Goal: Transaction & Acquisition: Book appointment/travel/reservation

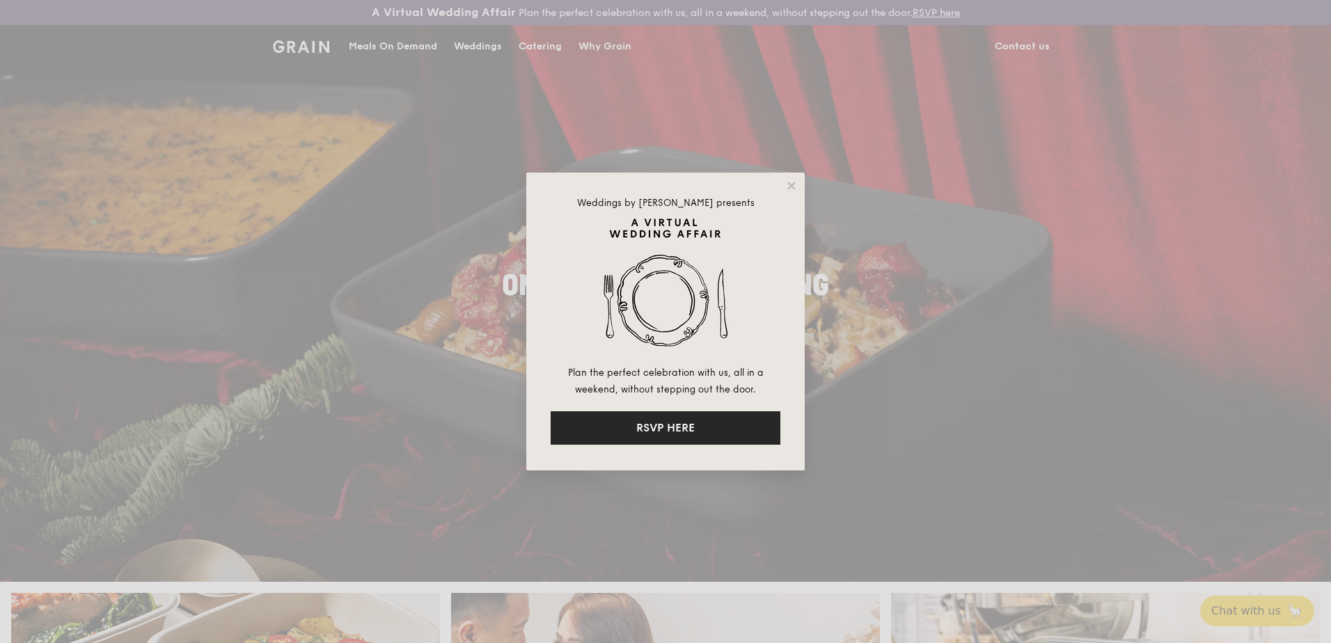
click at [669, 425] on button "RSVP HERE" at bounding box center [665, 427] width 230 height 33
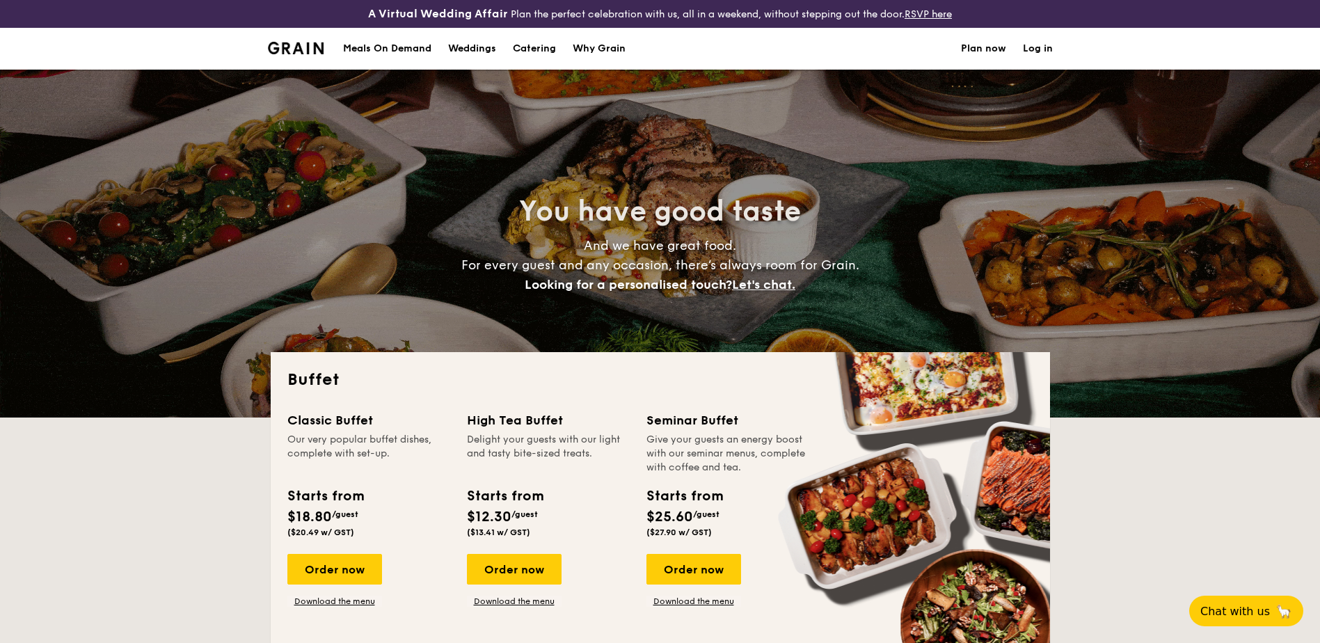
select select
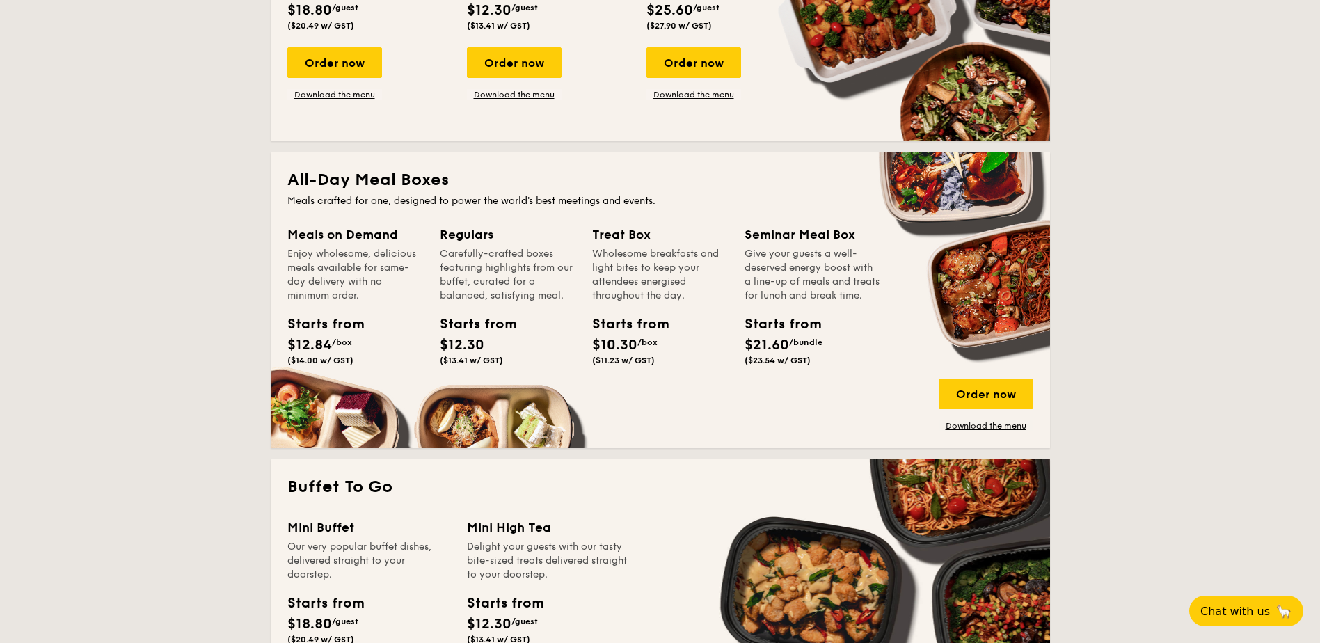
scroll to position [506, 0]
click at [974, 393] on div "Order now" at bounding box center [986, 394] width 95 height 31
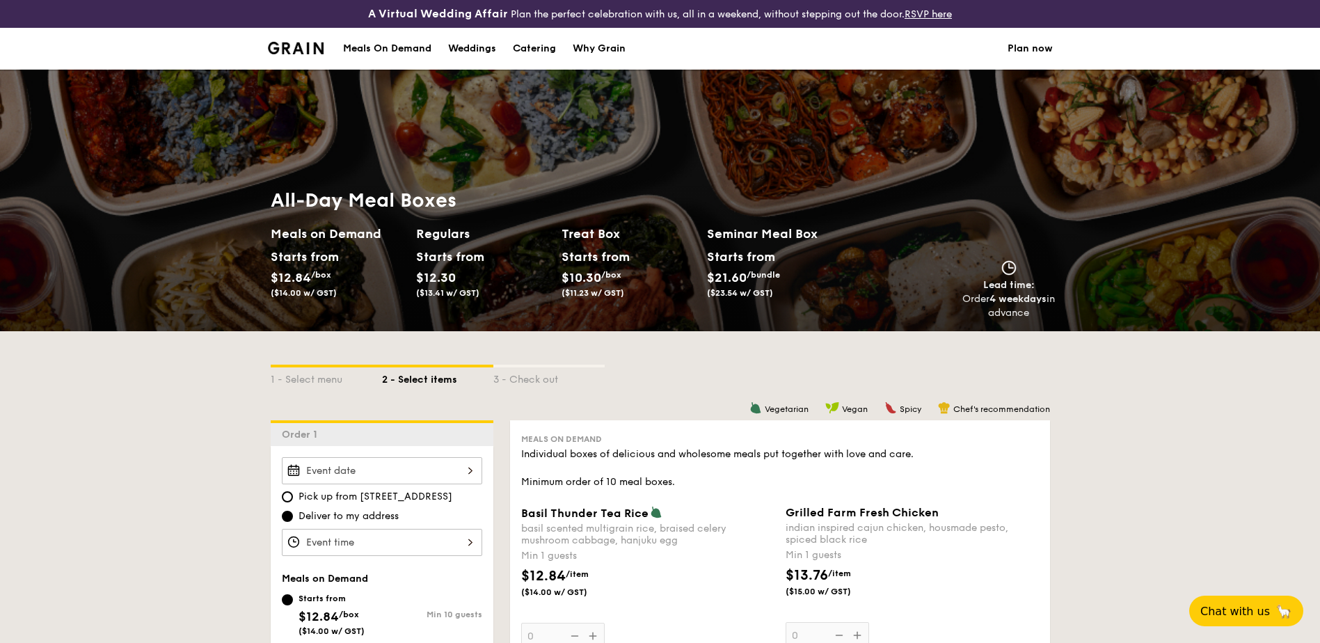
scroll to position [257, 0]
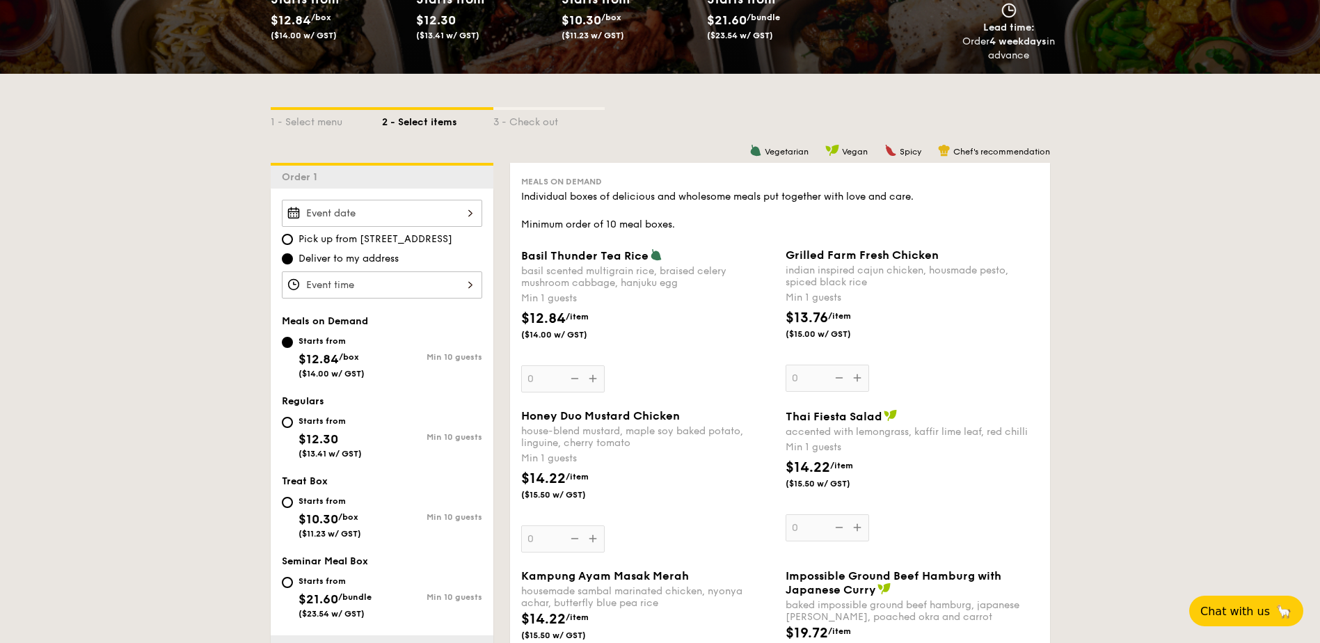
click at [381, 227] on div "Pick up from [STREET_ADDRESS] Deliver to my address" at bounding box center [382, 249] width 200 height 99
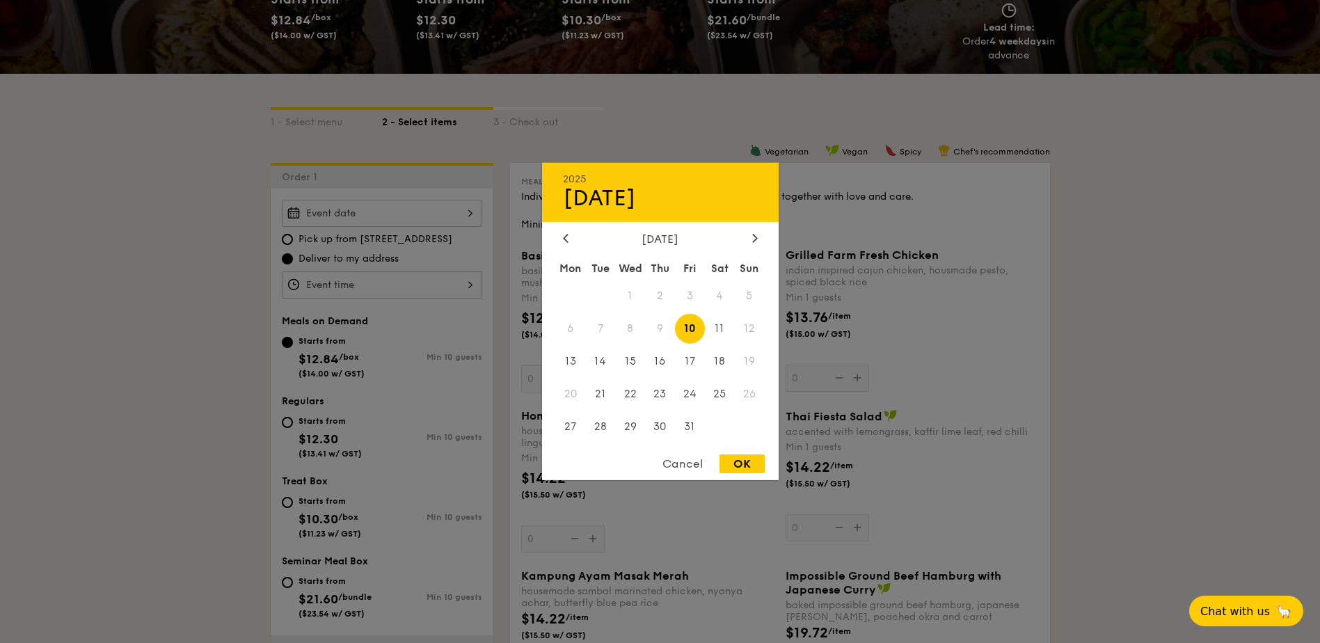
click at [370, 221] on div "2025 Oct [DATE] Tue Wed Thu Fri Sat Sun 1 2 3 4 5 6 7 8 9 10 11 12 13 14 15 16 …" at bounding box center [382, 213] width 200 height 27
click at [665, 327] on span "9" at bounding box center [660, 329] width 30 height 30
click at [652, 327] on span "9" at bounding box center [660, 329] width 30 height 30
click at [694, 465] on div "Cancel" at bounding box center [683, 463] width 68 height 19
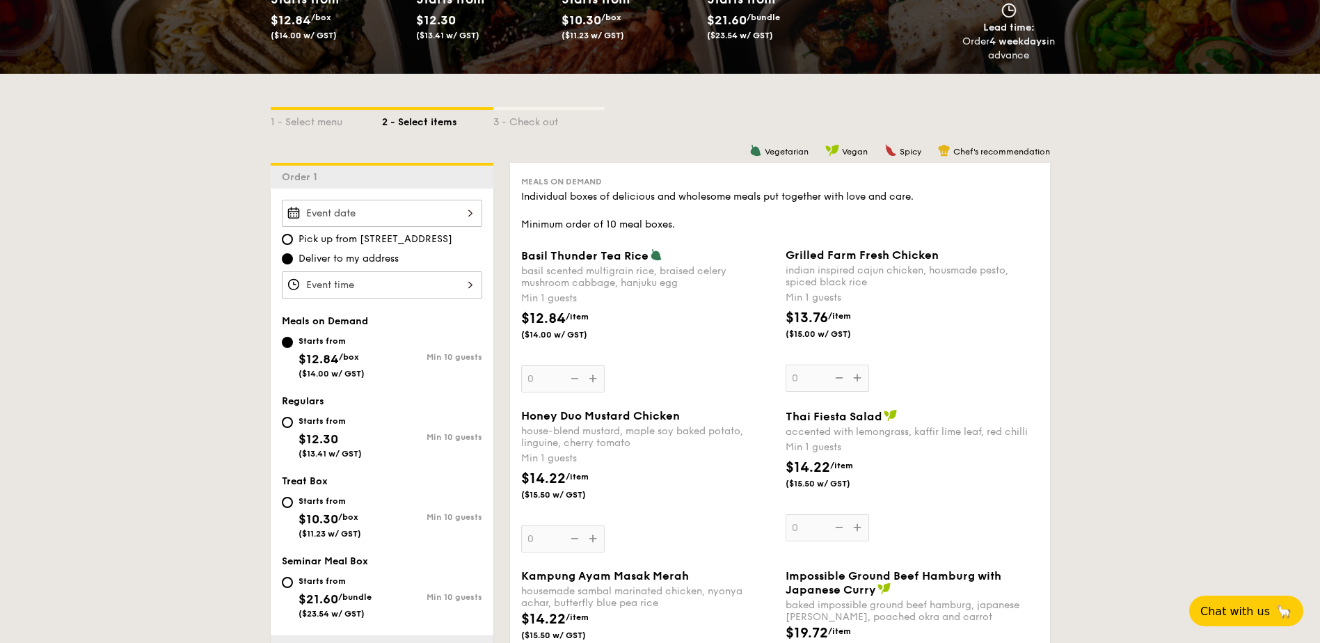
click at [378, 210] on div "2025 Oct [DATE] Tue Wed Thu Fri Sat Sun 1 2 3 4 5 6 7 8 9 10 11 12 13 14 15 16 …" at bounding box center [382, 213] width 200 height 27
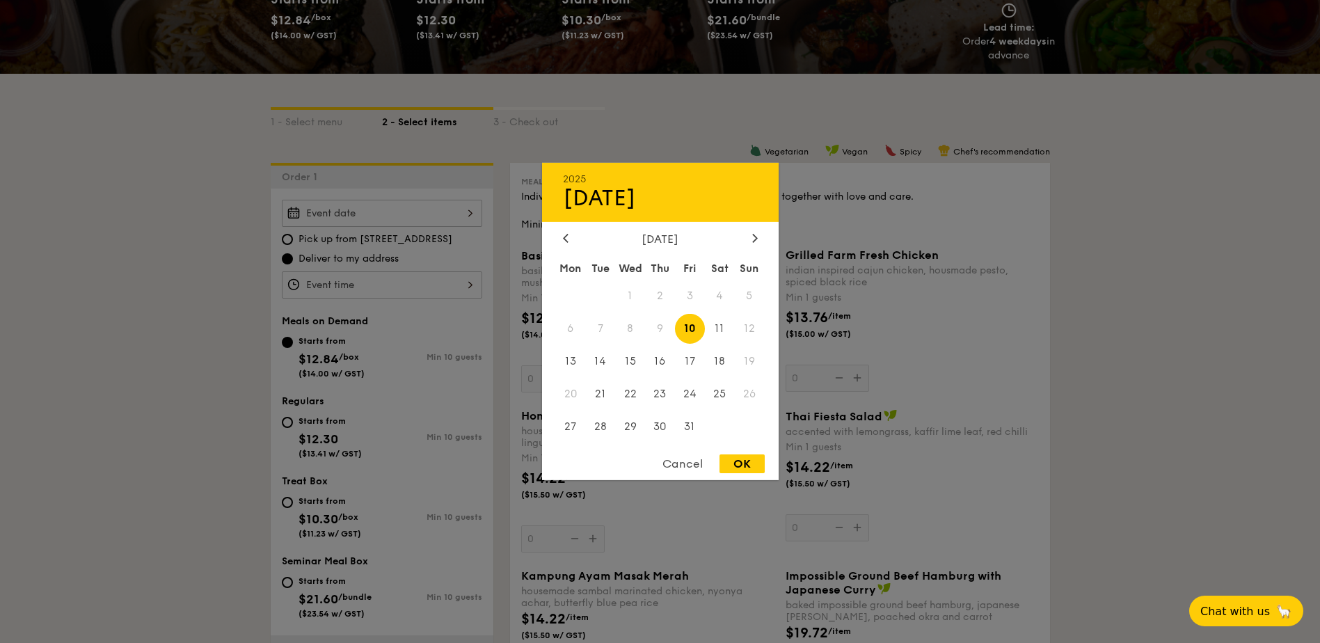
click at [215, 285] on div at bounding box center [660, 321] width 1320 height 643
